Goal: Check status: Check status

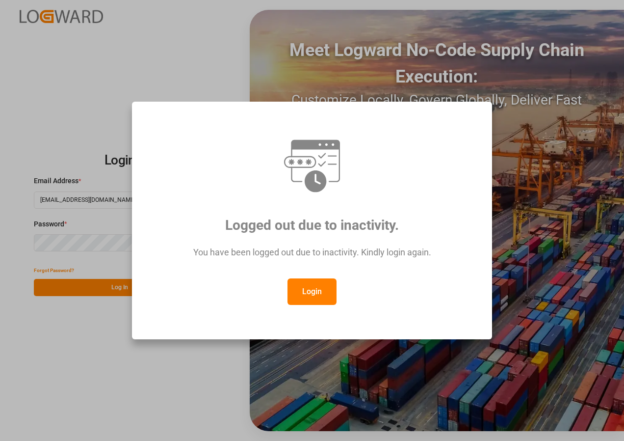
click at [310, 291] on button "Login" at bounding box center [311, 291] width 49 height 26
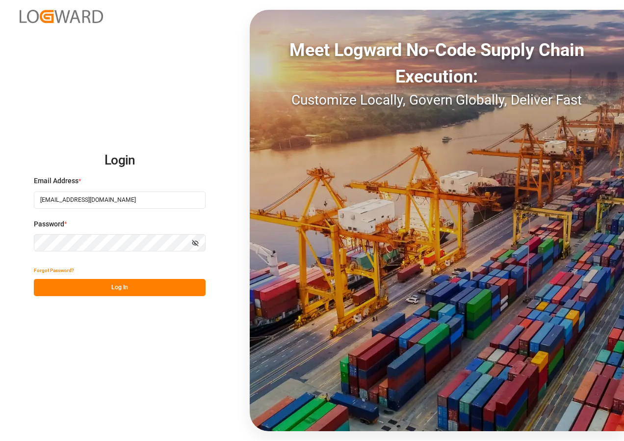
click at [117, 286] on button "Log In" at bounding box center [120, 287] width 172 height 17
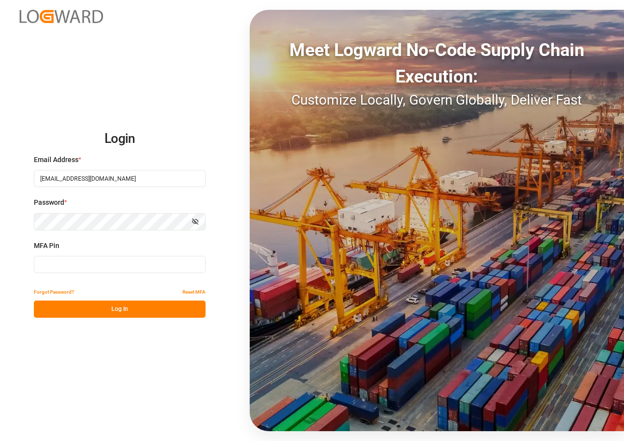
click at [103, 263] on input at bounding box center [120, 264] width 172 height 17
type input "857697"
click at [122, 305] on button "Log In" at bounding box center [120, 308] width 172 height 17
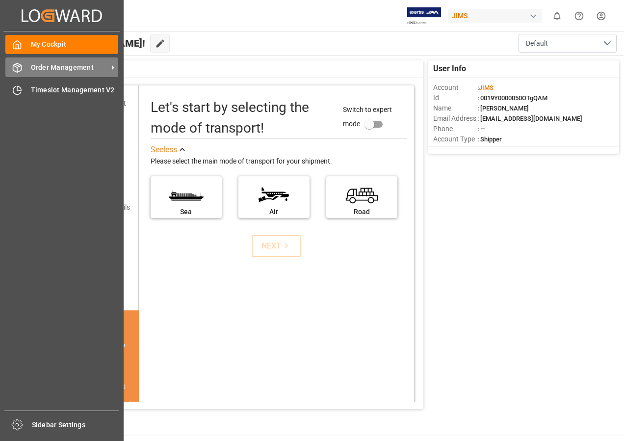
click at [51, 65] on span "Order Management" at bounding box center [70, 67] width 78 height 10
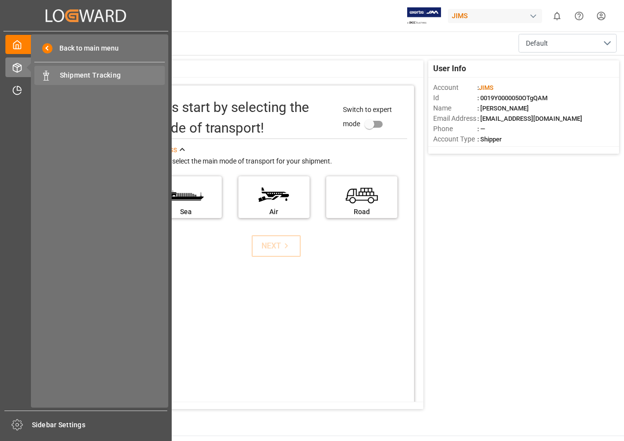
click at [64, 75] on span "Shipment Tracking" at bounding box center [112, 75] width 105 height 10
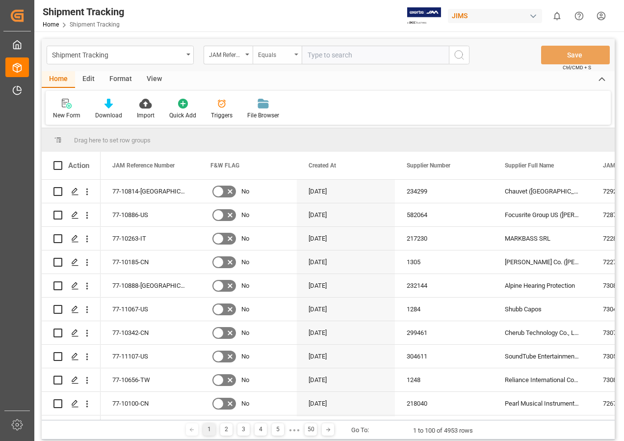
click at [278, 58] on div "Equals" at bounding box center [274, 53] width 33 height 11
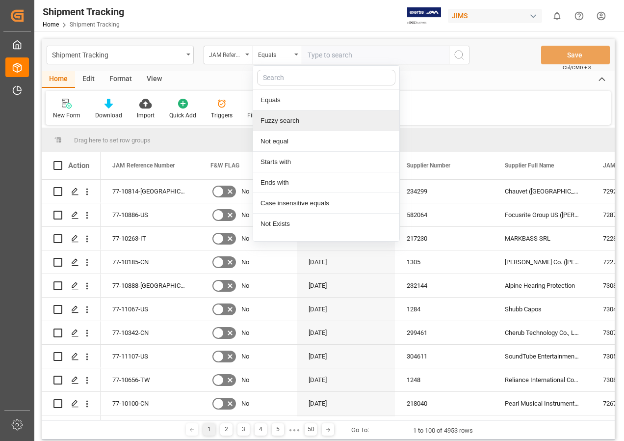
click at [281, 118] on div "Fuzzy search" at bounding box center [326, 120] width 146 height 21
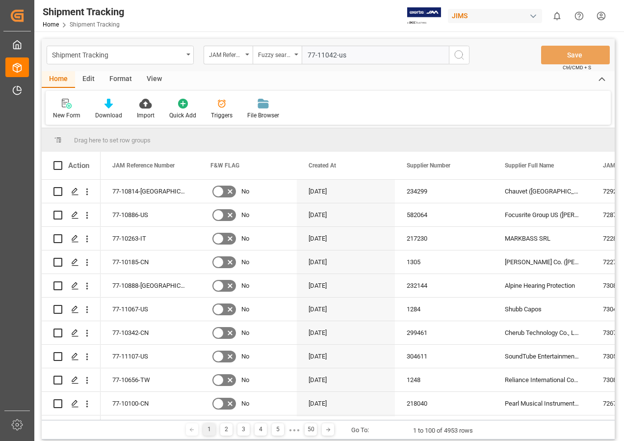
type input "77-11042-us"
click at [457, 54] on icon "search button" at bounding box center [459, 55] width 12 height 12
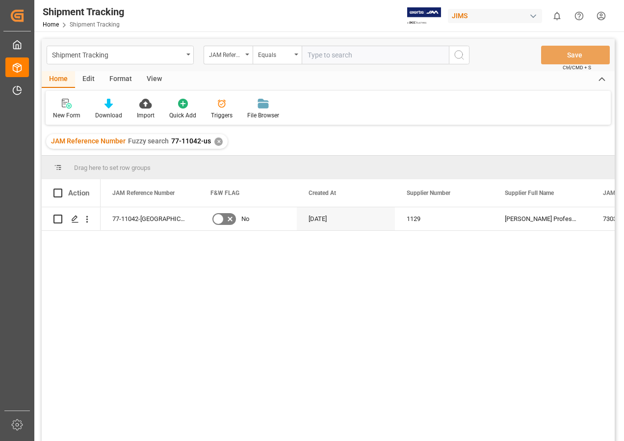
click at [155, 76] on div "View" at bounding box center [154, 79] width 30 height 17
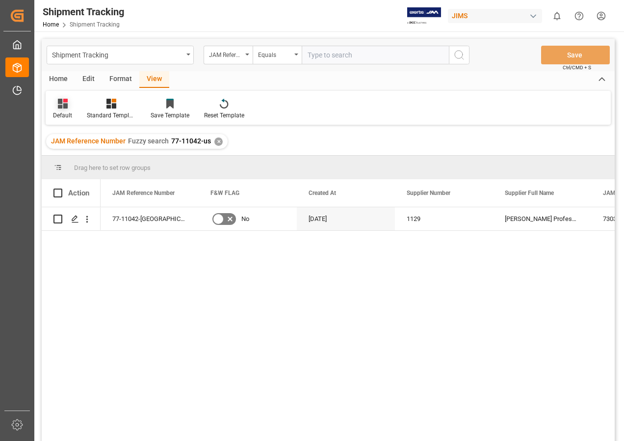
click at [59, 105] on icon at bounding box center [63, 104] width 10 height 10
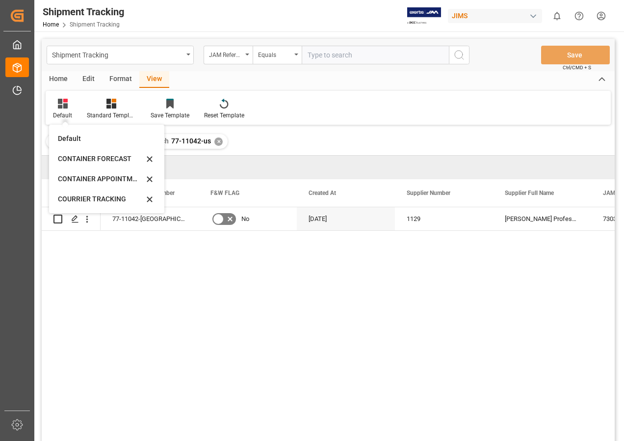
click at [120, 299] on div "77-11042-US No [DATE] 1129 [PERSON_NAME] Professional, Inc. 73032 bcf55bef2562" at bounding box center [358, 327] width 514 height 240
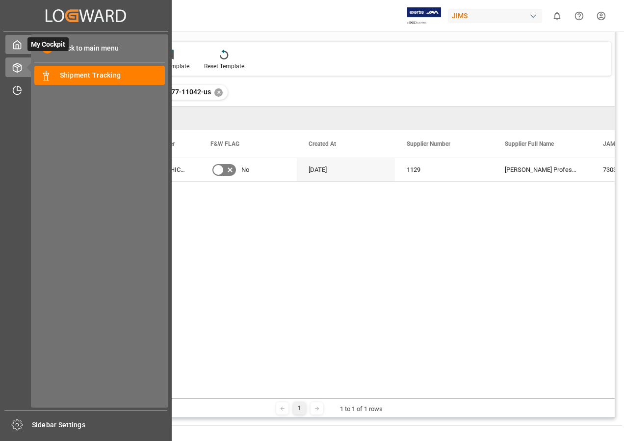
click at [23, 44] on div "My Cockpit My Cockpit" at bounding box center [85, 44] width 161 height 19
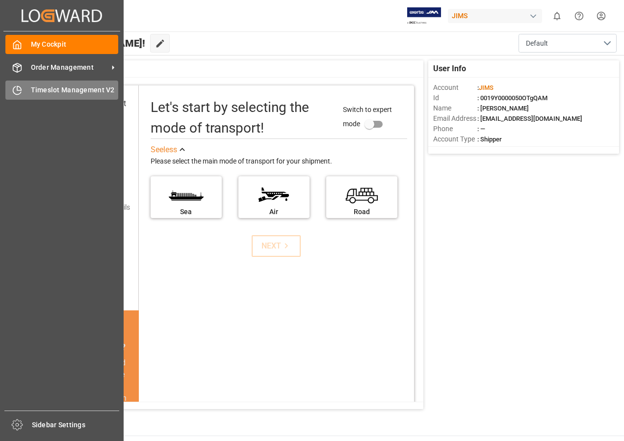
click at [44, 87] on span "Timeslot Management V2" at bounding box center [75, 90] width 88 height 10
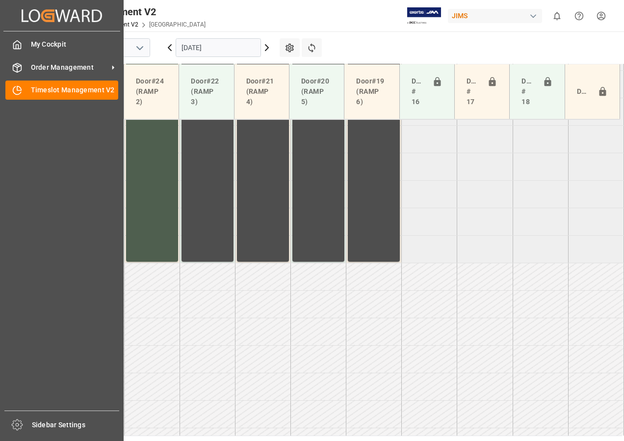
scroll to position [564, 0]
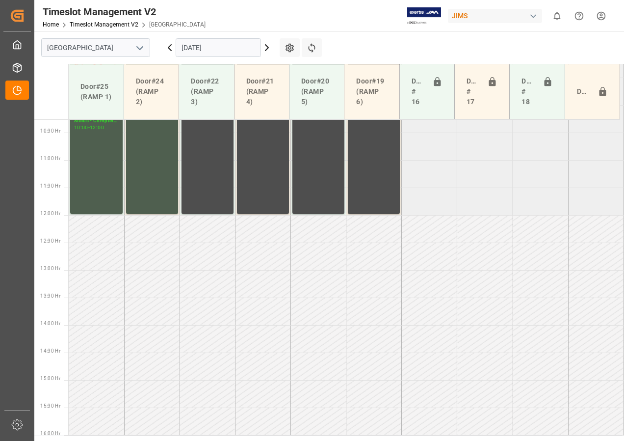
click at [197, 49] on input "[DATE]" at bounding box center [218, 47] width 85 height 19
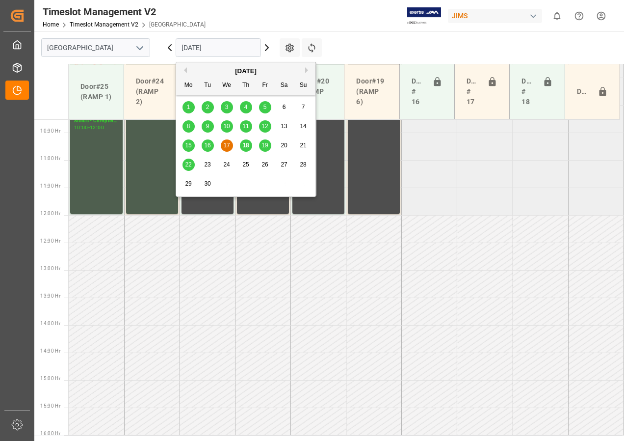
click at [246, 145] on span "18" at bounding box center [245, 145] width 6 height 7
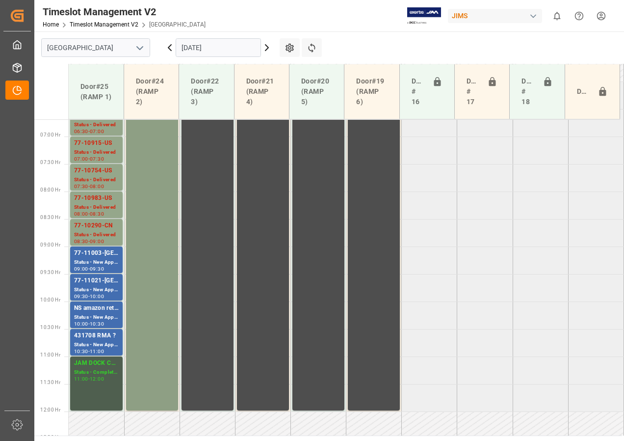
scroll to position [318, 0]
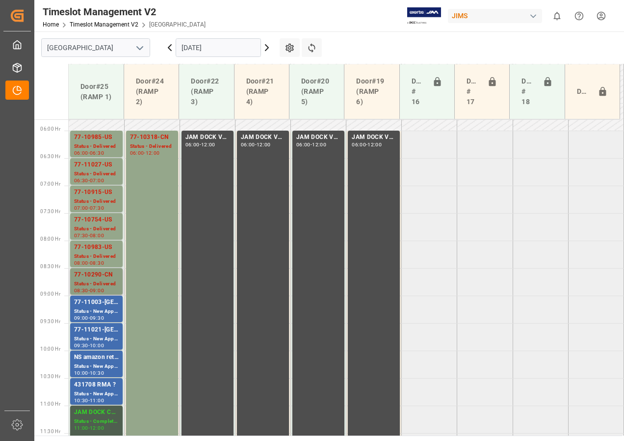
click at [106, 278] on div "77-10290-CN" at bounding box center [96, 275] width 45 height 10
click at [94, 167] on div "77-11027-US" at bounding box center [96, 165] width 45 height 10
click at [97, 193] on div "77-10915-US" at bounding box center [96, 192] width 45 height 10
click at [98, 143] on div "Status - Delivered" at bounding box center [96, 146] width 45 height 8
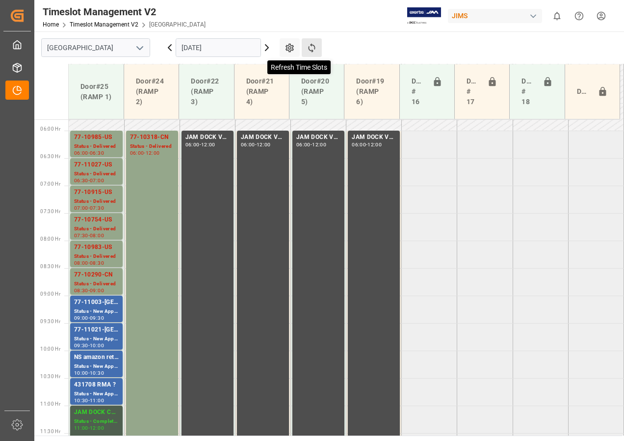
click at [311, 48] on icon at bounding box center [312, 48] width 10 height 10
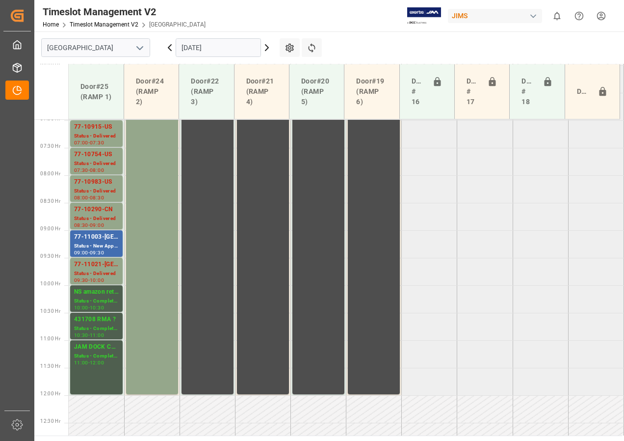
scroll to position [324, 0]
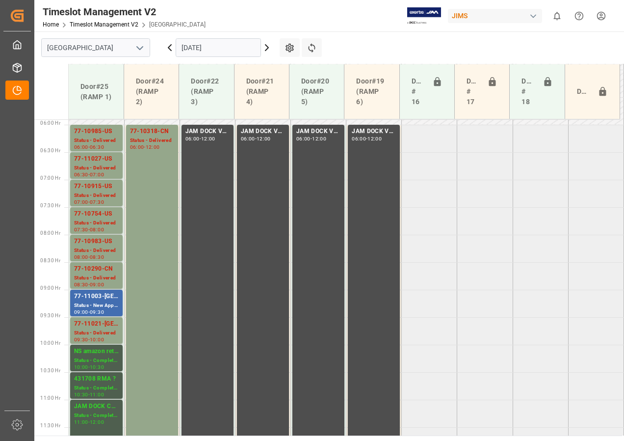
click at [219, 49] on input "[DATE]" at bounding box center [218, 47] width 85 height 19
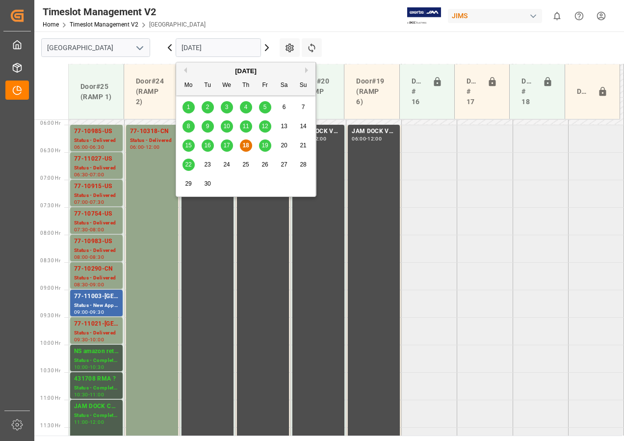
click at [266, 145] on span "19" at bounding box center [264, 145] width 6 height 7
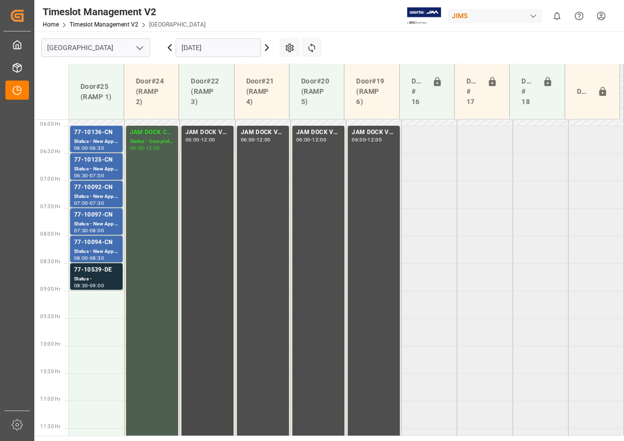
scroll to position [318, 0]
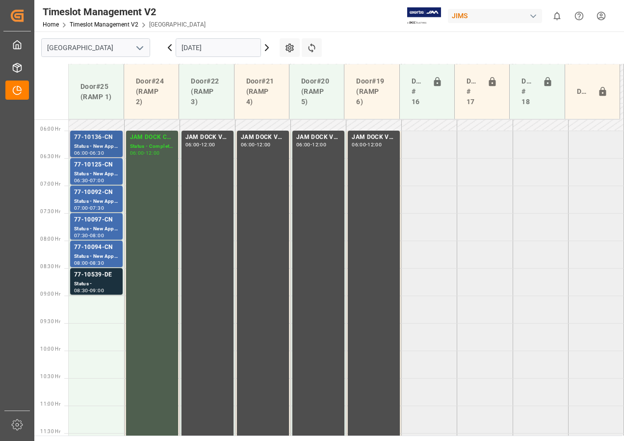
click at [104, 138] on div "77-10136-CN" at bounding box center [96, 137] width 45 height 10
click at [100, 169] on div "77-10125-CN" at bounding box center [96, 165] width 45 height 10
click at [100, 202] on div "Status - New Appointment" at bounding box center [96, 201] width 45 height 8
click at [100, 223] on div "77-10097-CN" at bounding box center [96, 220] width 45 height 10
click at [98, 252] on div "Status - New Appointment" at bounding box center [96, 256] width 45 height 8
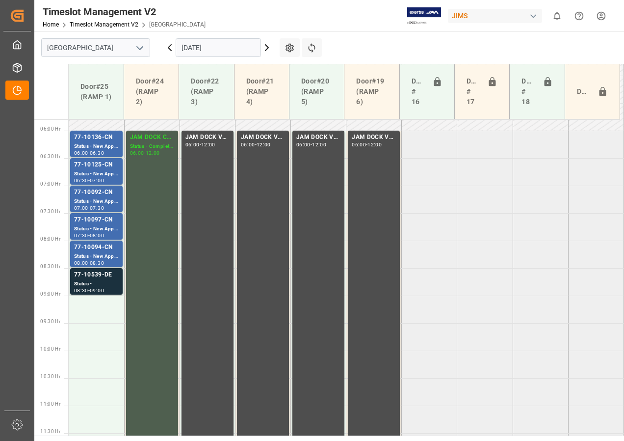
click at [98, 280] on div "Status -" at bounding box center [96, 284] width 45 height 8
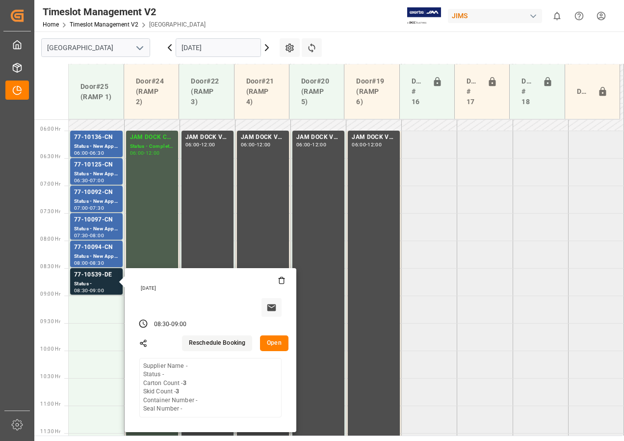
click at [216, 44] on input "[DATE]" at bounding box center [218, 47] width 85 height 19
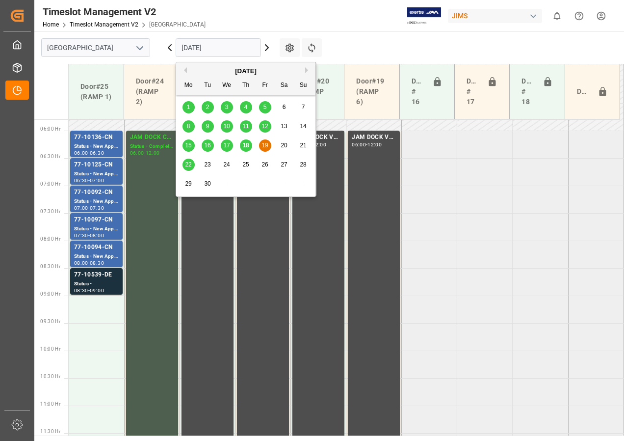
click at [187, 164] on span "22" at bounding box center [188, 164] width 6 height 7
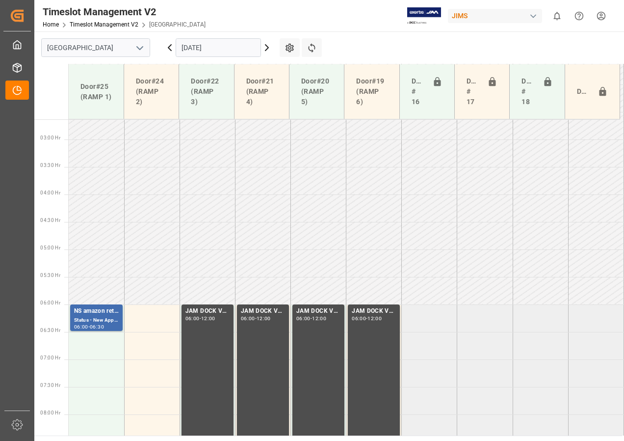
scroll to position [85, 0]
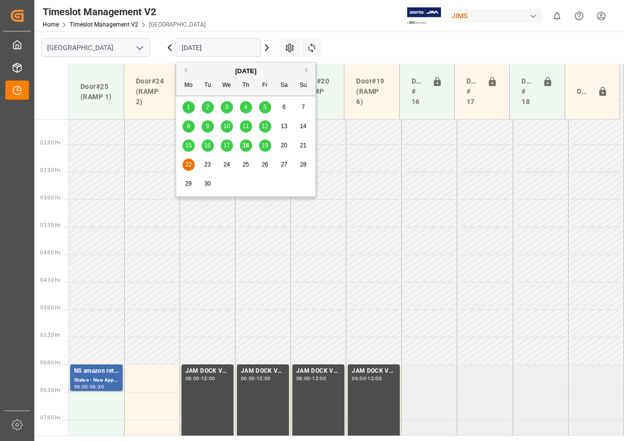
click at [200, 48] on input "[DATE]" at bounding box center [218, 47] width 85 height 19
click at [246, 145] on span "18" at bounding box center [245, 145] width 6 height 7
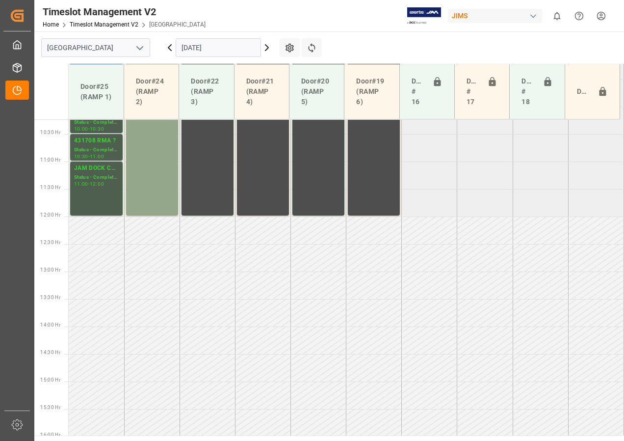
scroll to position [619, 0]
